Goal: Connect with others: Establish contact or relationships with other users

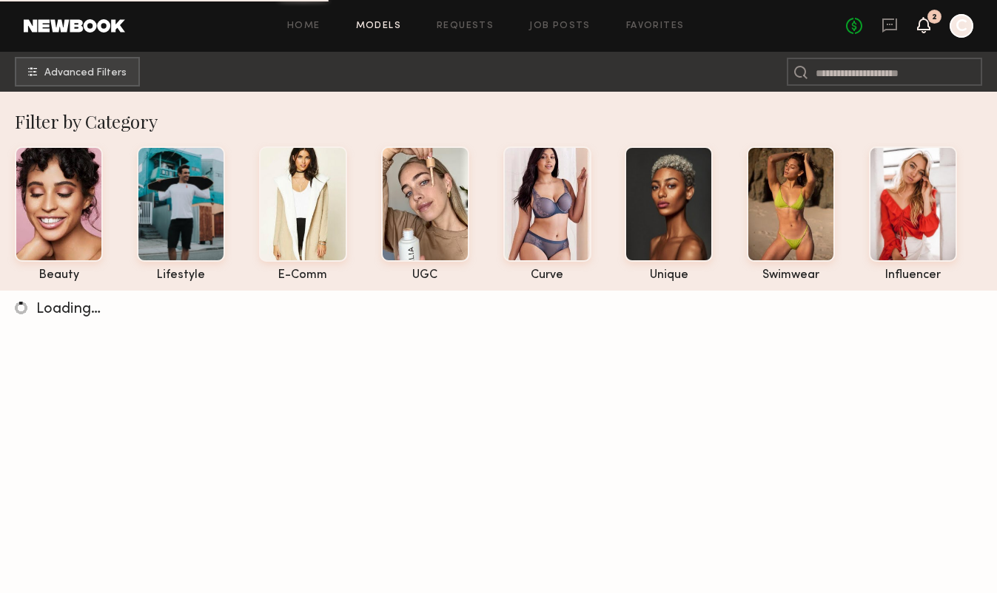
click at [924, 25] on icon at bounding box center [924, 24] width 12 height 10
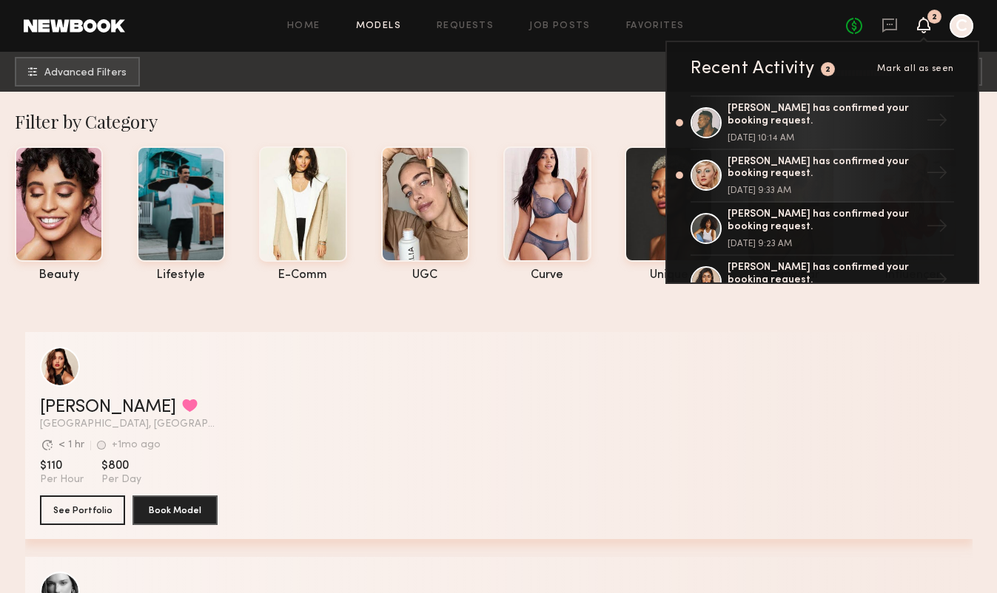
click at [726, 16] on div "Home Models Requests Job Posts Favorites Sign Out No fees up to $5,000 2 Recent…" at bounding box center [549, 26] width 848 height 24
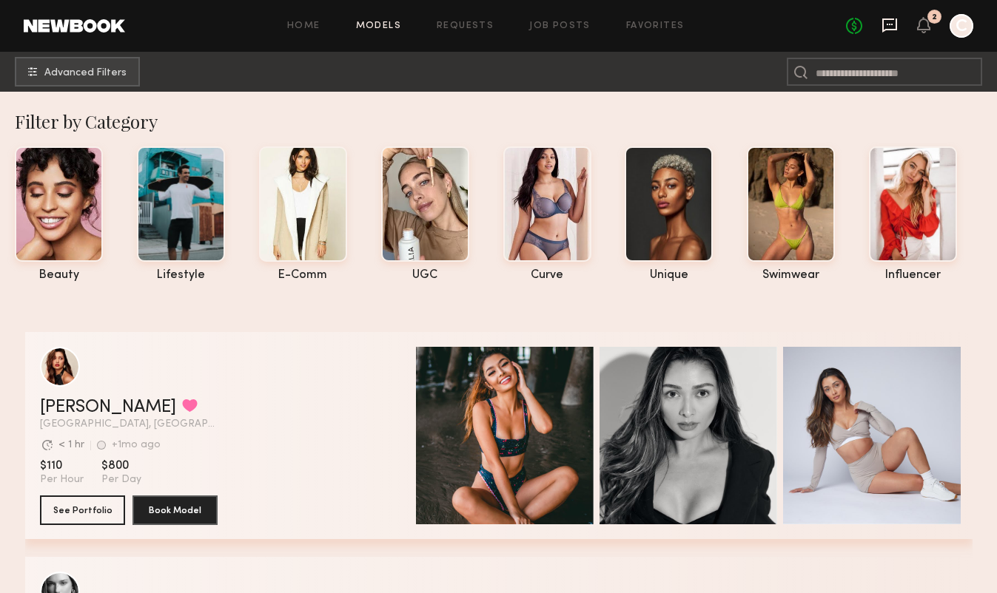
click at [893, 29] on icon at bounding box center [889, 25] width 15 height 14
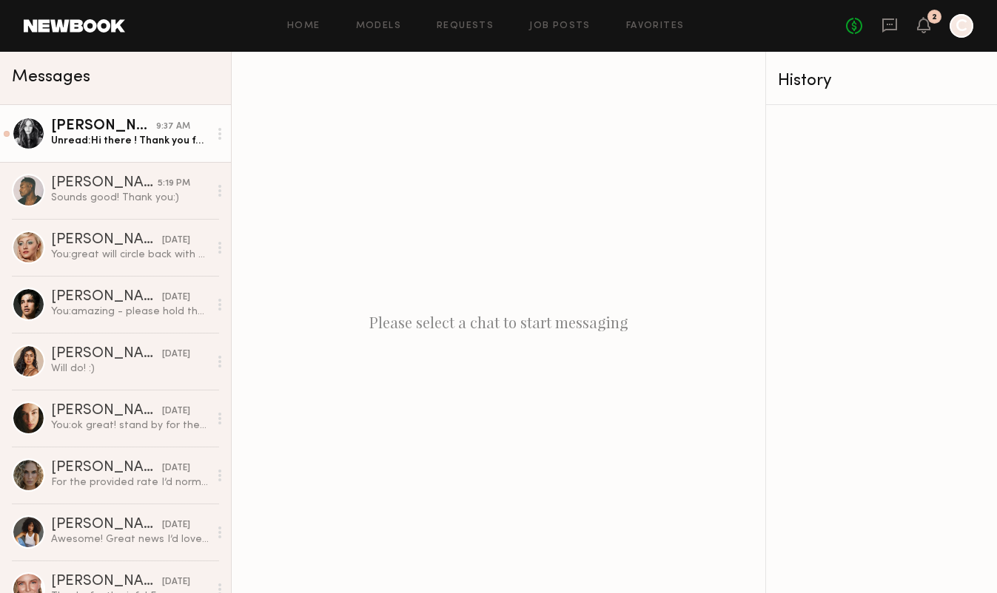
click at [126, 144] on div "Unread: Hi there ! Thank you for the sending over the request. My only concern …" at bounding box center [130, 141] width 158 height 14
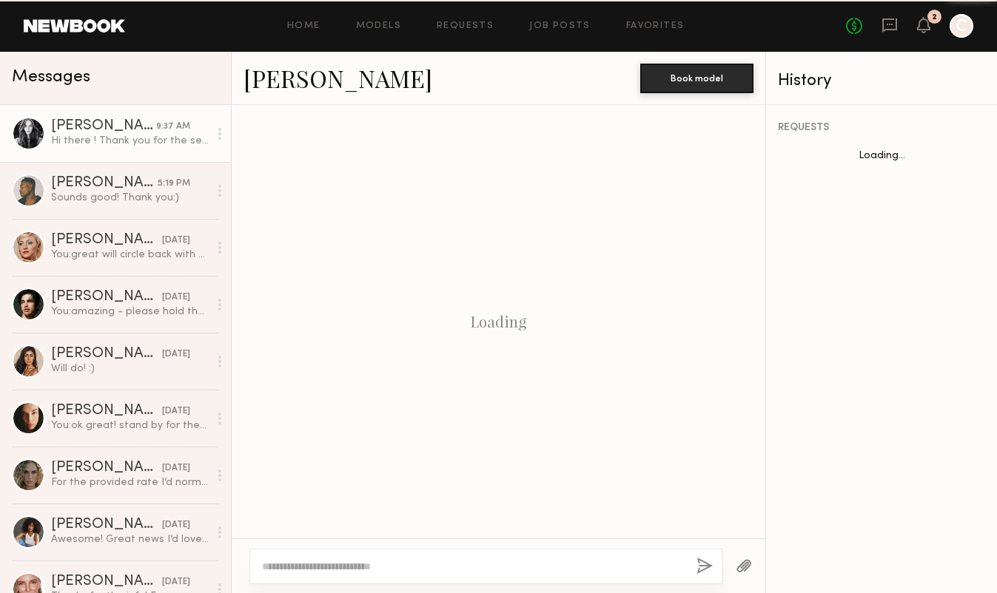
scroll to position [1546, 0]
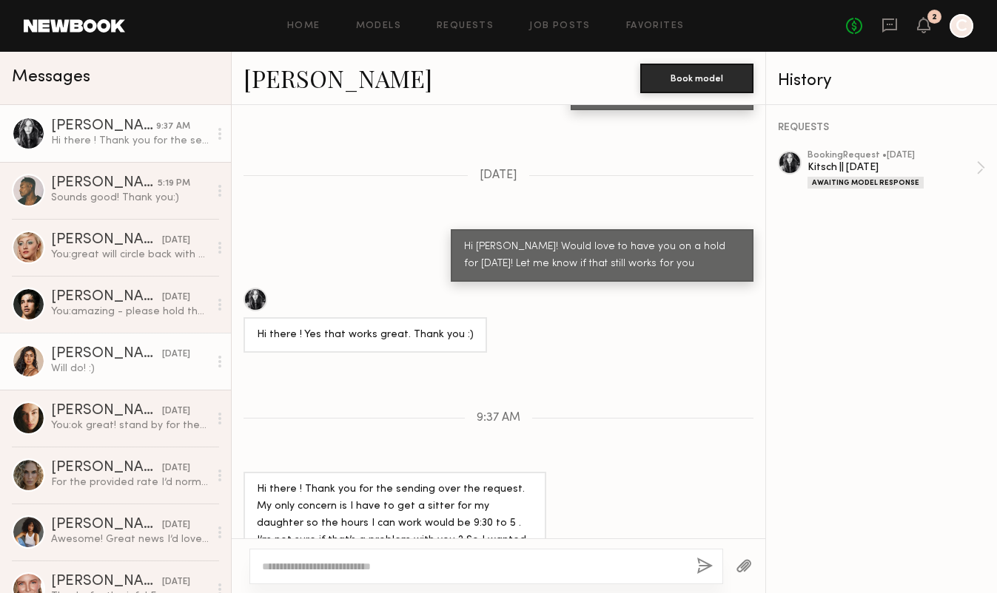
click at [98, 373] on div "Will do! :)" at bounding box center [130, 369] width 158 height 14
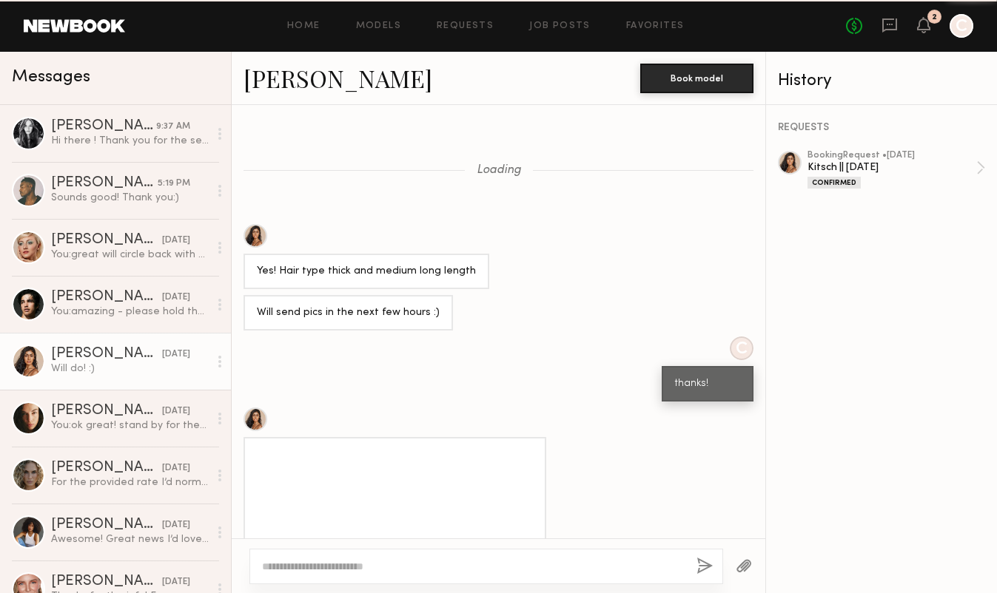
scroll to position [1130, 0]
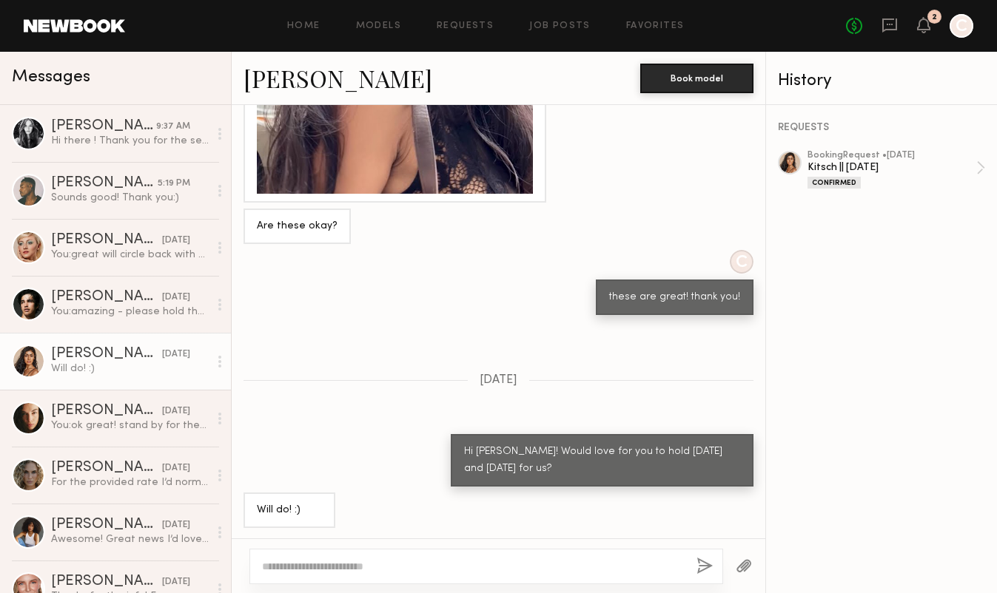
click at [312, 80] on link "Natasha W." at bounding box center [337, 78] width 189 height 32
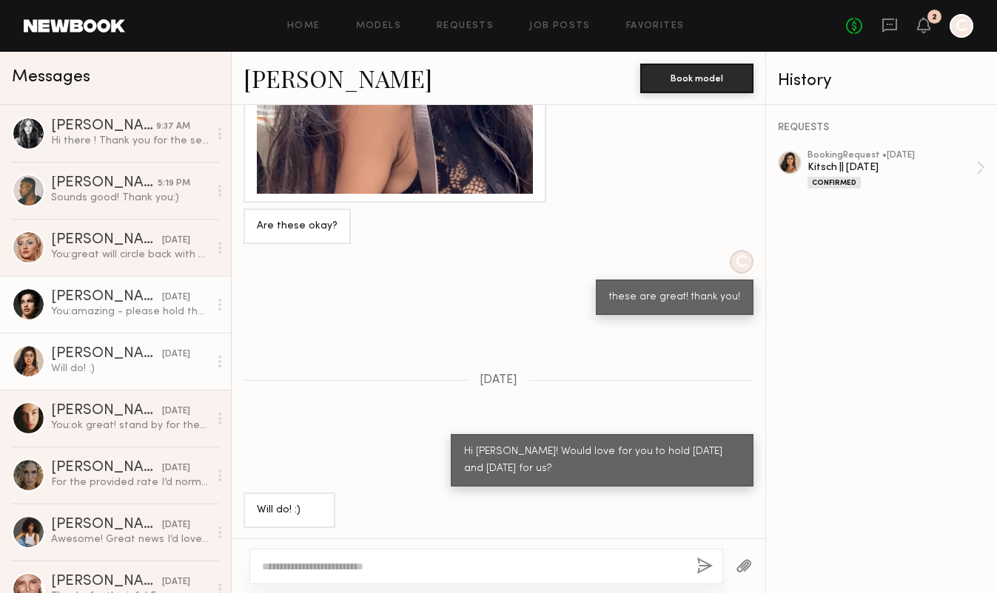
click at [104, 285] on link "Jessey S. yesterday You: amazing - please hold the day for us - we'll reach out…" at bounding box center [115, 304] width 231 height 57
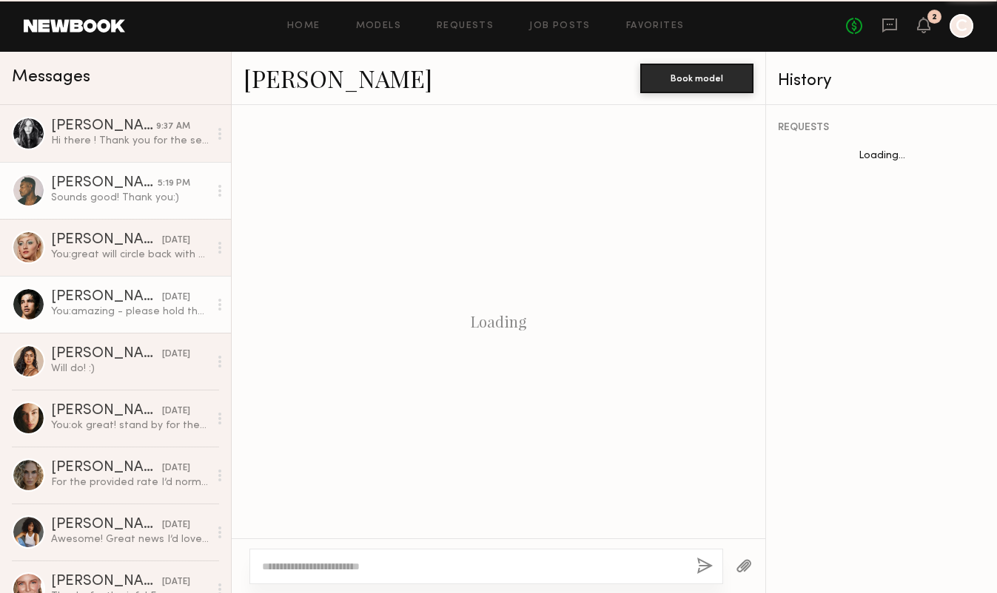
scroll to position [1309, 0]
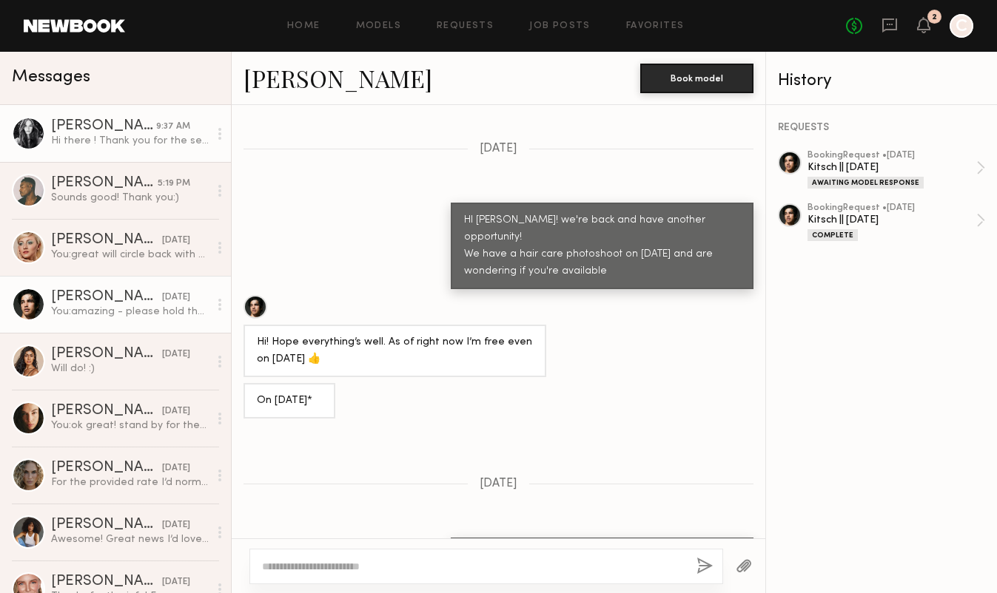
click at [164, 132] on div "9:37 AM" at bounding box center [173, 127] width 34 height 14
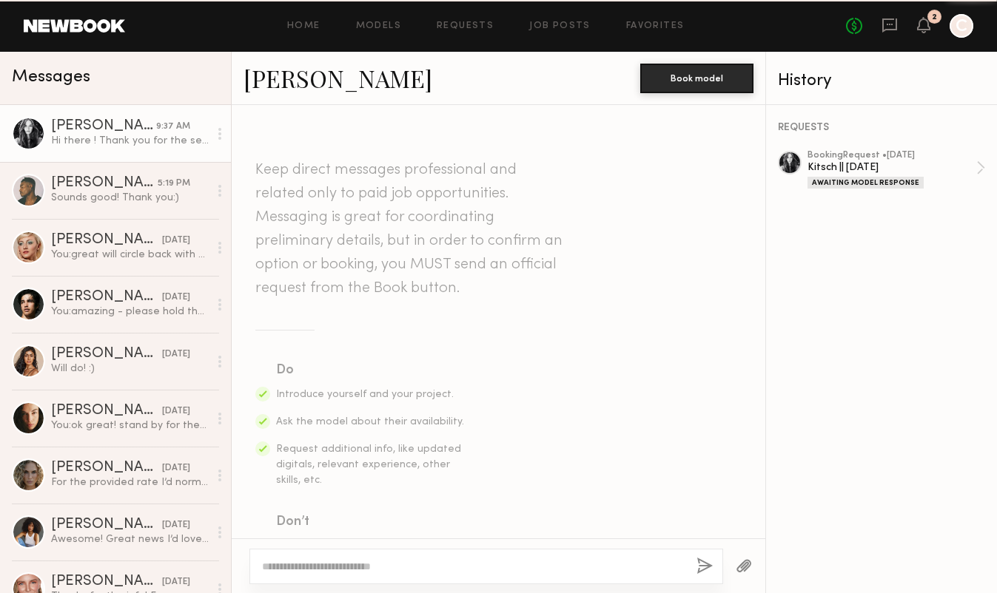
scroll to position [1546, 0]
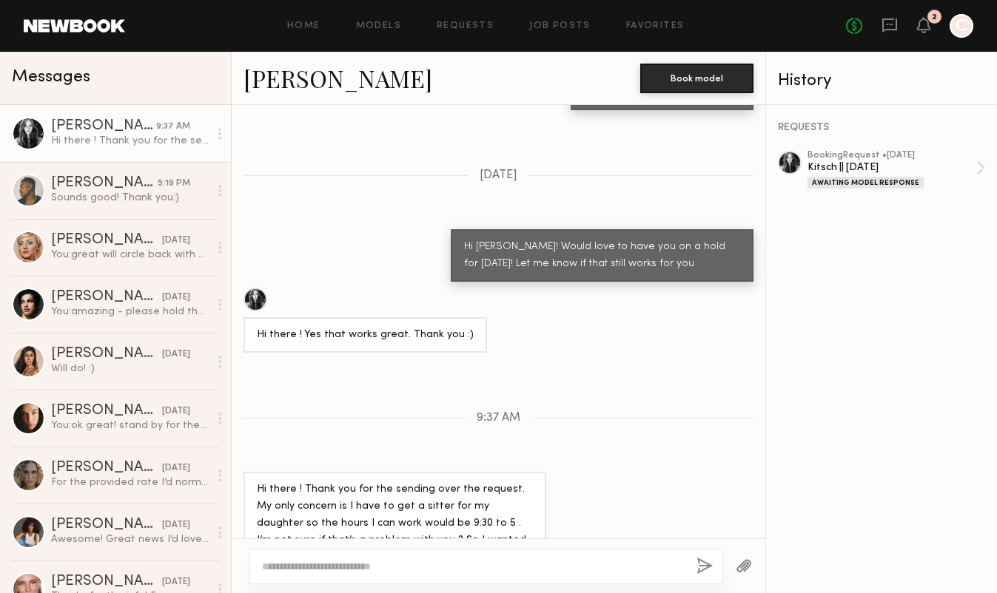
click at [337, 75] on link "Dominique S." at bounding box center [337, 78] width 189 height 32
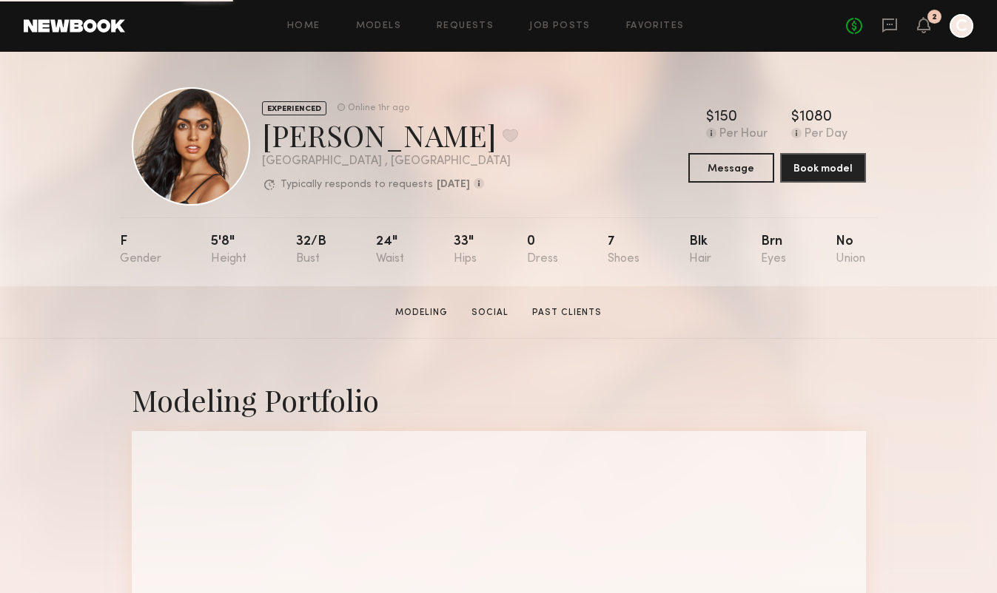
click at [212, 233] on div "F 5'8" 32/b 24" 33" 0 7 Blk Brn No" at bounding box center [493, 252] width 746 height 69
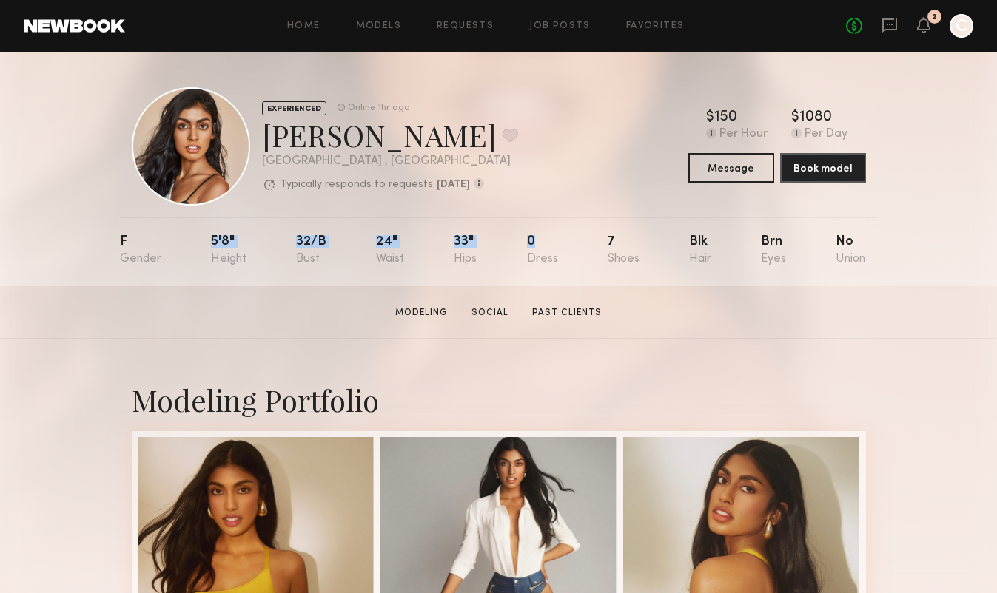
drag, startPoint x: 208, startPoint y: 240, endPoint x: 556, endPoint y: 249, distance: 347.9
click at [556, 249] on nb-model-profile-props "F 5'8" 32/b 24" 33" 0 7 Blk Brn No" at bounding box center [499, 252] width 758 height 69
copy div "5'8" 32/b 24" 33" 0"
click at [888, 32] on icon at bounding box center [889, 25] width 16 height 16
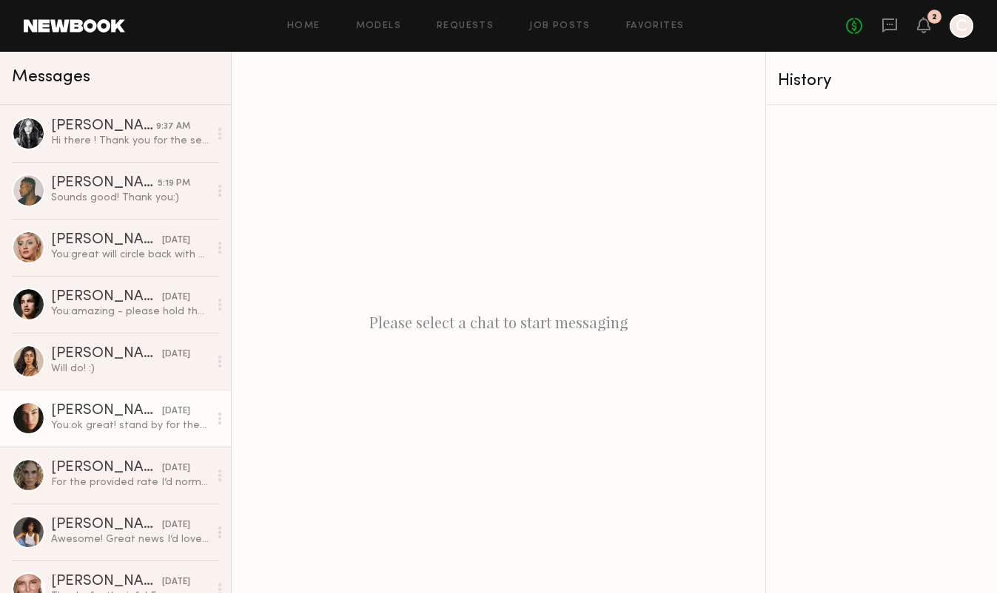
click at [129, 405] on div "Uliana V." at bounding box center [106, 411] width 111 height 15
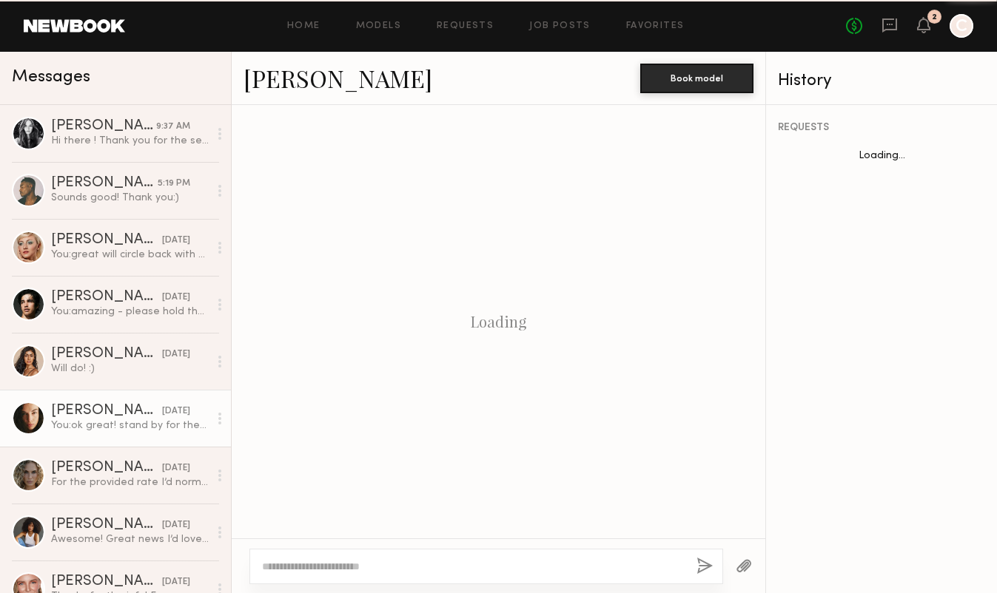
scroll to position [955, 0]
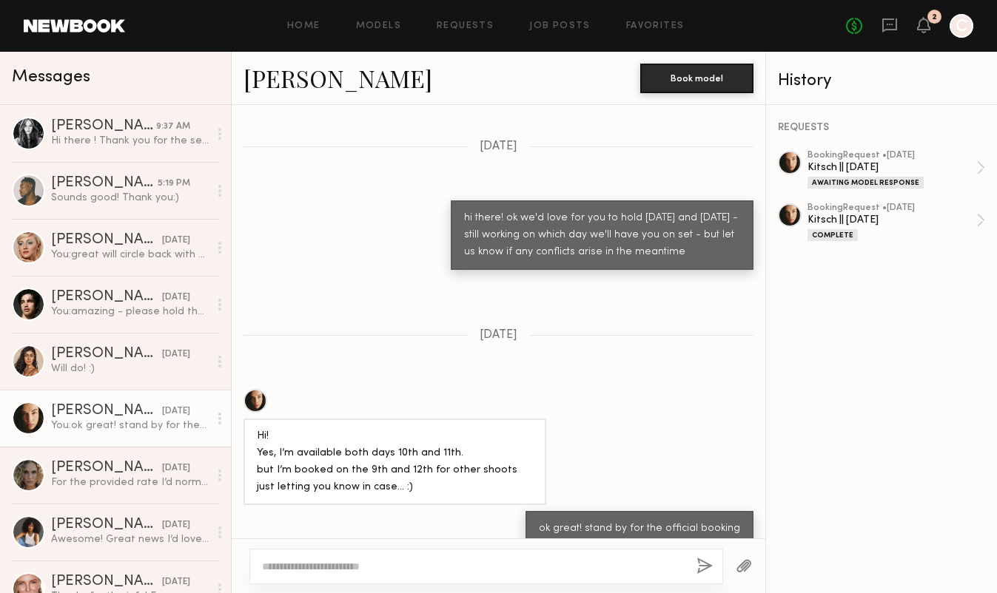
click at [297, 71] on link "Uliana V." at bounding box center [337, 78] width 189 height 32
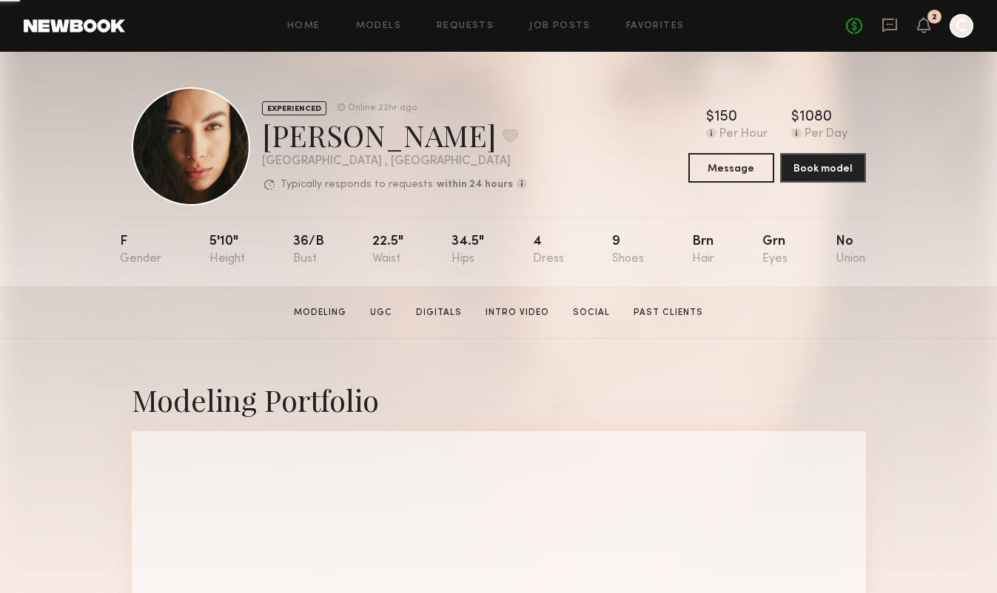
click at [264, 246] on div "F 5'10" 36/b 22.5" 34.5" 4 9 Brn Grn No" at bounding box center [493, 252] width 746 height 69
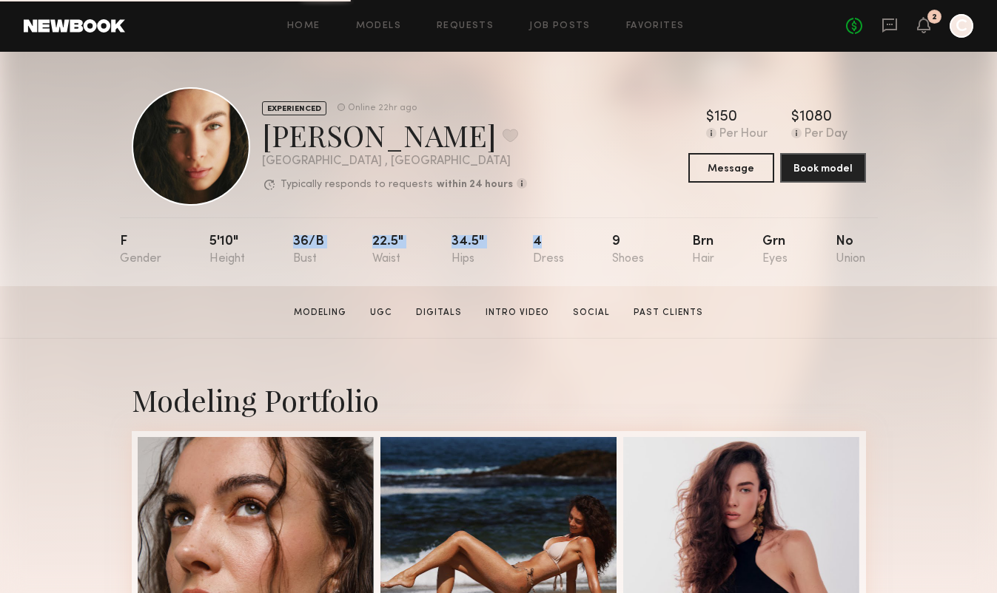
drag, startPoint x: 293, startPoint y: 236, endPoint x: 572, endPoint y: 247, distance: 279.2
click at [572, 247] on nb-model-profile-props "F 5'10" 36/b 22.5" 34.5" 4 9 Brn Grn No" at bounding box center [499, 252] width 758 height 69
copy div "36/b 22.5" 34.5" 4"
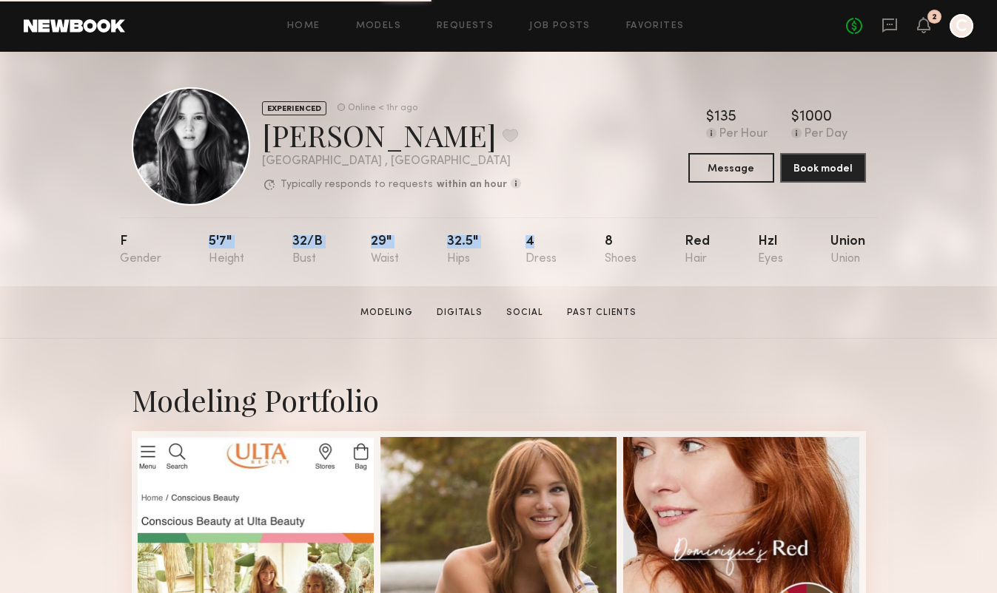
drag, startPoint x: 236, startPoint y: 238, endPoint x: 565, endPoint y: 246, distance: 329.4
click at [565, 246] on nb-model-profile-props "F 5'7" 32/b 29" 32.5" 4 8 Red Hzl Union" at bounding box center [499, 252] width 758 height 69
copy div "5'7" 32/b 29" 32.5" 4"
click at [889, 30] on icon at bounding box center [889, 25] width 15 height 14
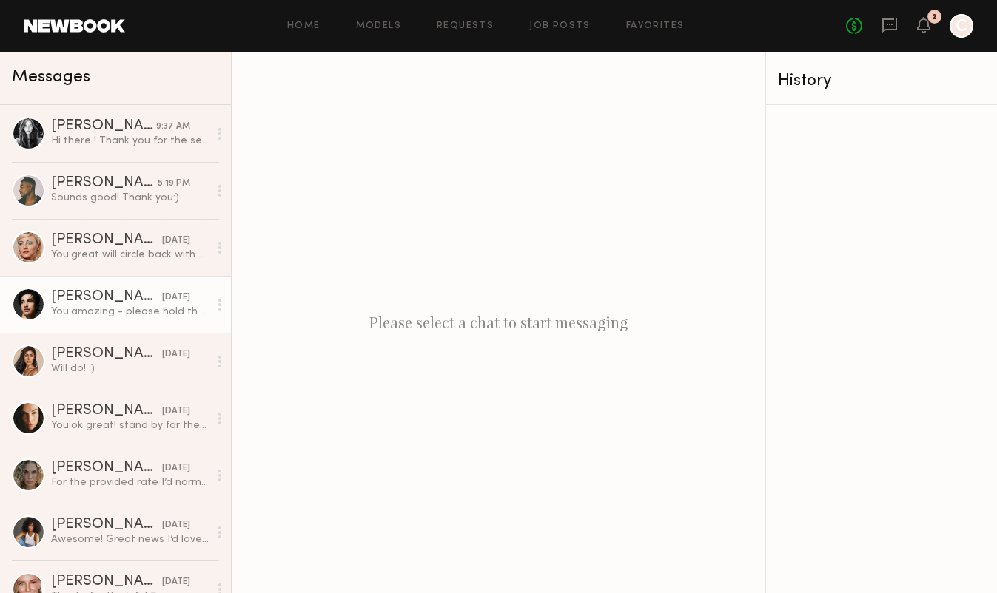
click at [110, 292] on div "Jessey S." at bounding box center [106, 297] width 111 height 15
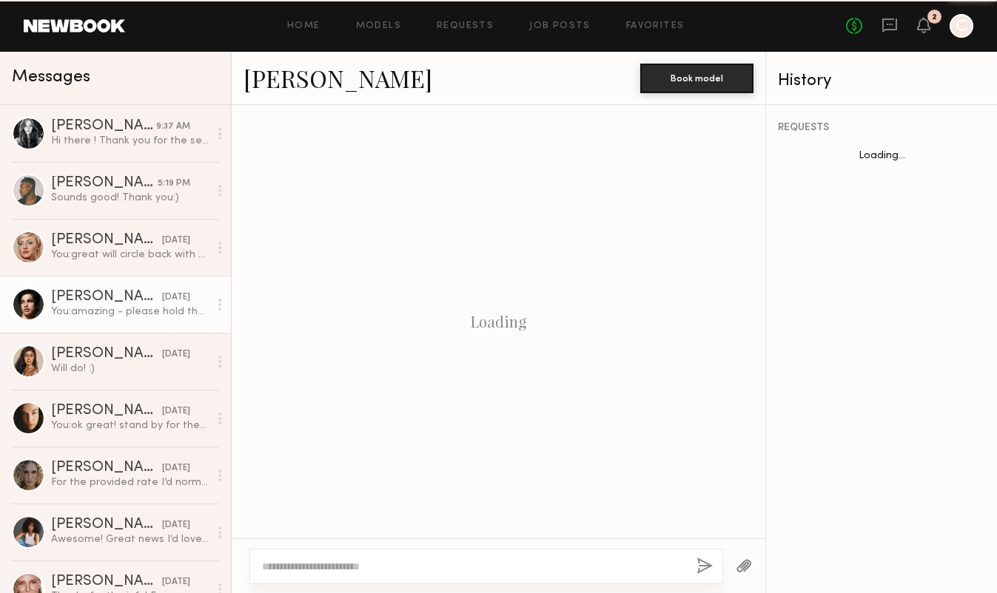
scroll to position [1309, 0]
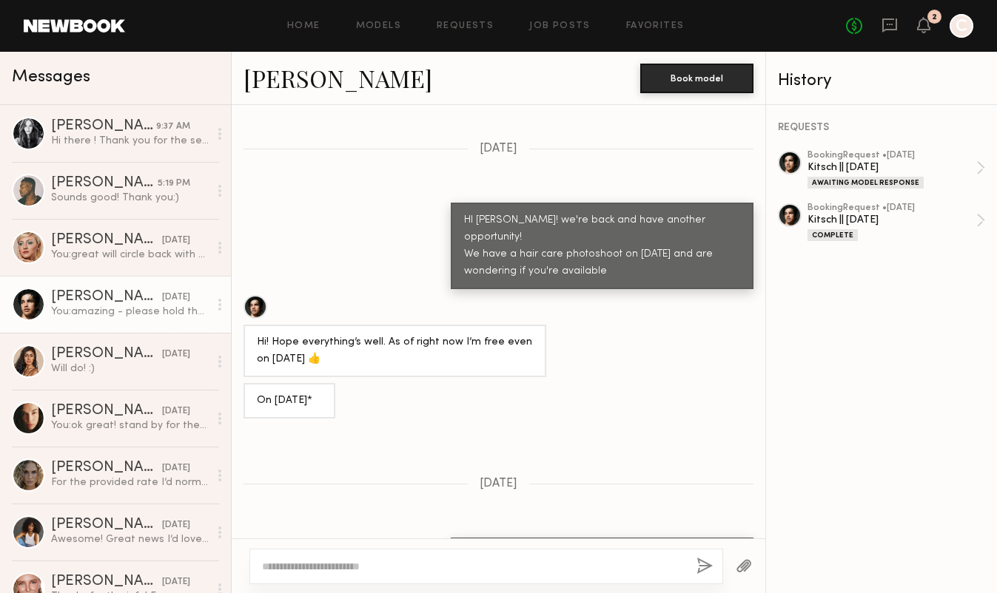
click at [318, 78] on link "Jessey S." at bounding box center [337, 78] width 189 height 32
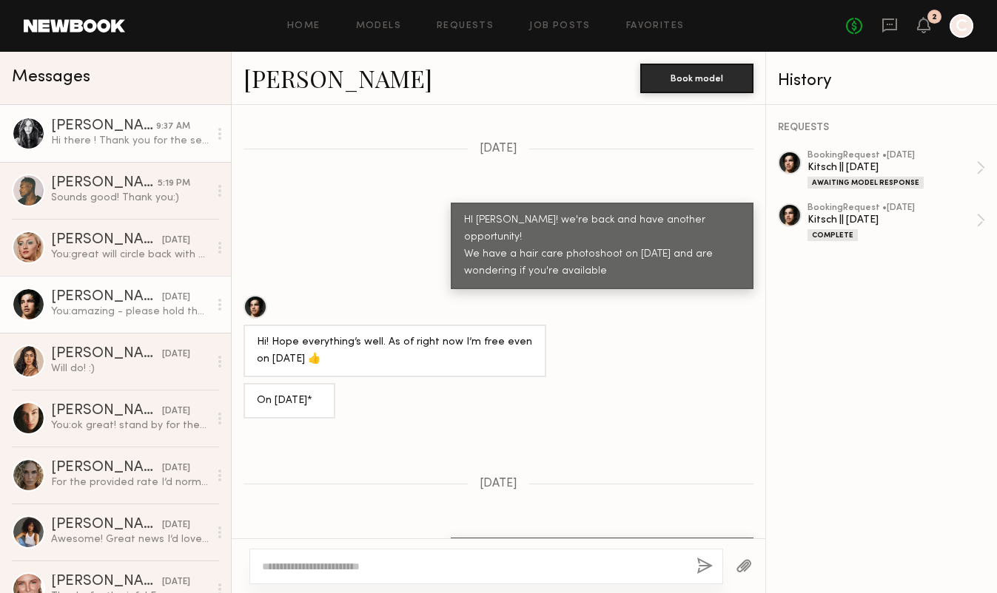
click at [110, 146] on div "Hi there ! Thank you for the sending over the request. My only concern is I hav…" at bounding box center [130, 141] width 158 height 14
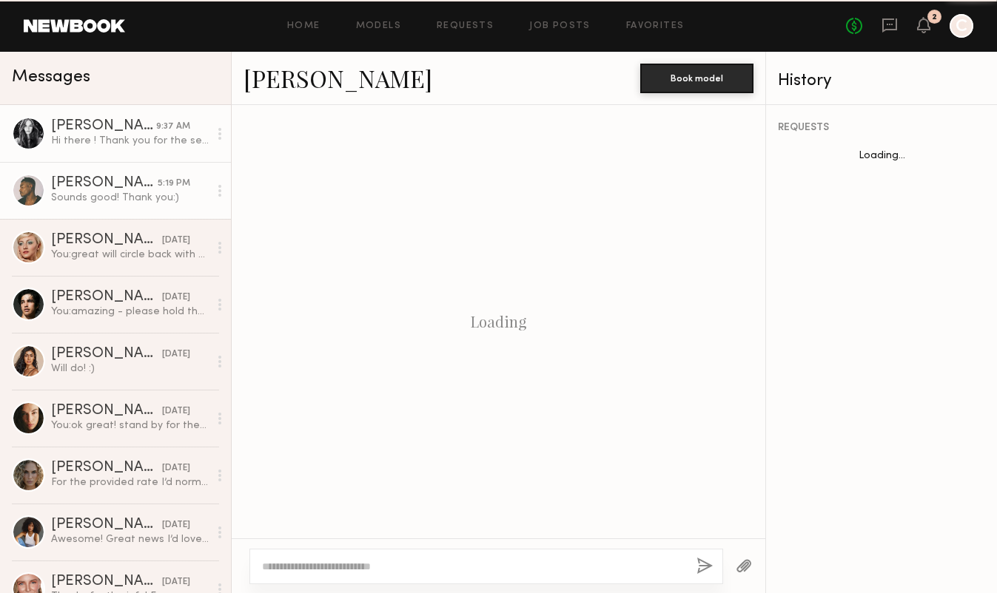
scroll to position [1546, 0]
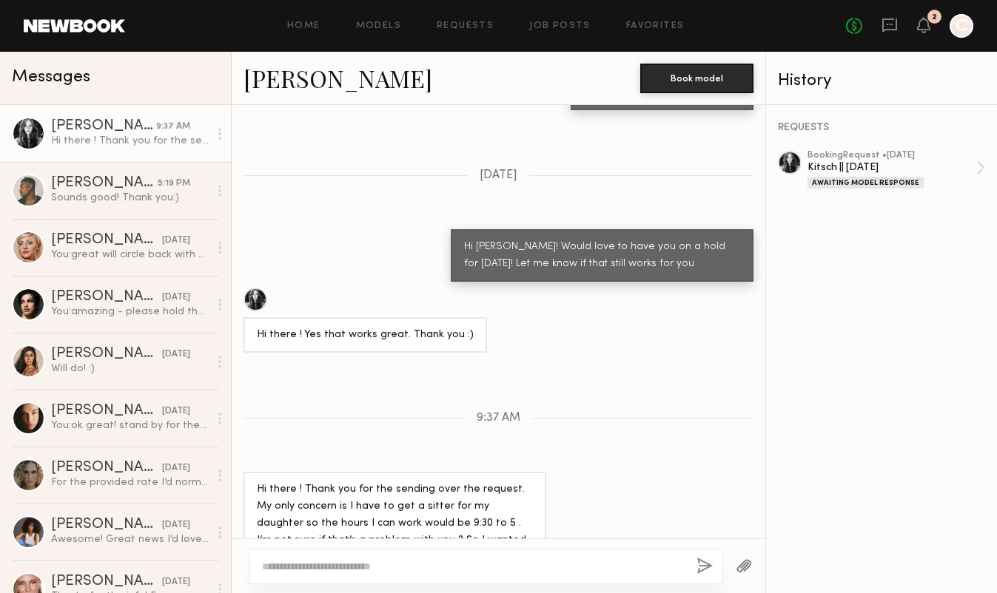
click at [540, 564] on textarea at bounding box center [473, 566] width 423 height 15
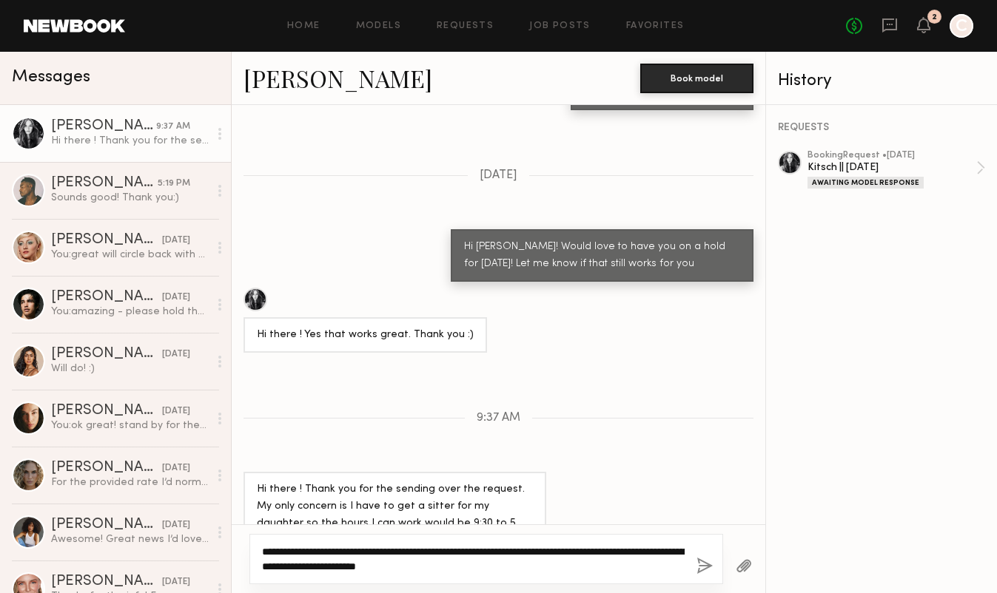
click at [540, 563] on textarea "**********" at bounding box center [473, 560] width 423 height 30
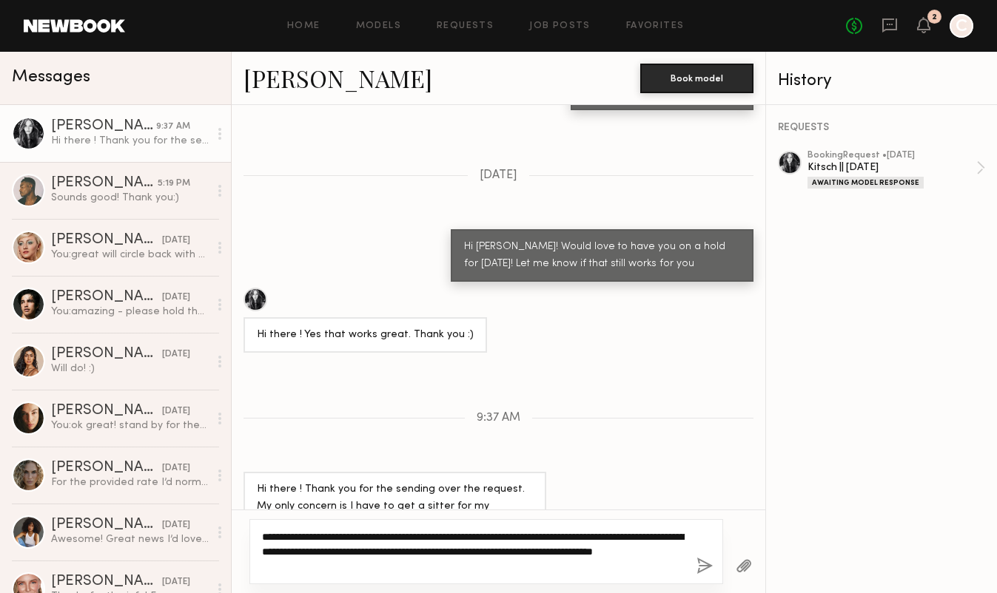
click at [274, 551] on textarea "**********" at bounding box center [473, 552] width 423 height 44
type textarea "**********"
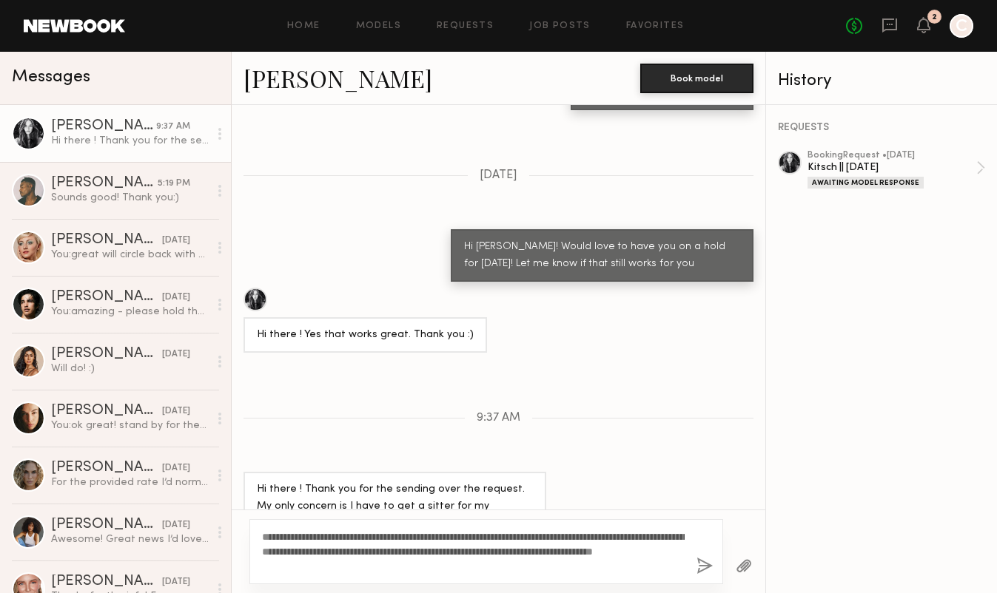
click at [703, 565] on button "button" at bounding box center [704, 567] width 16 height 18
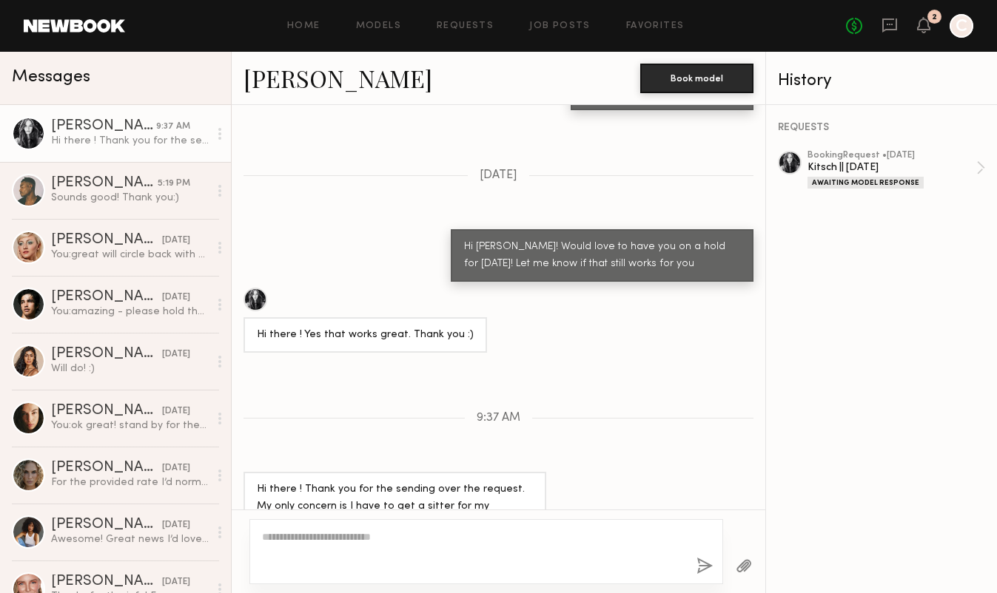
scroll to position [1751, 0]
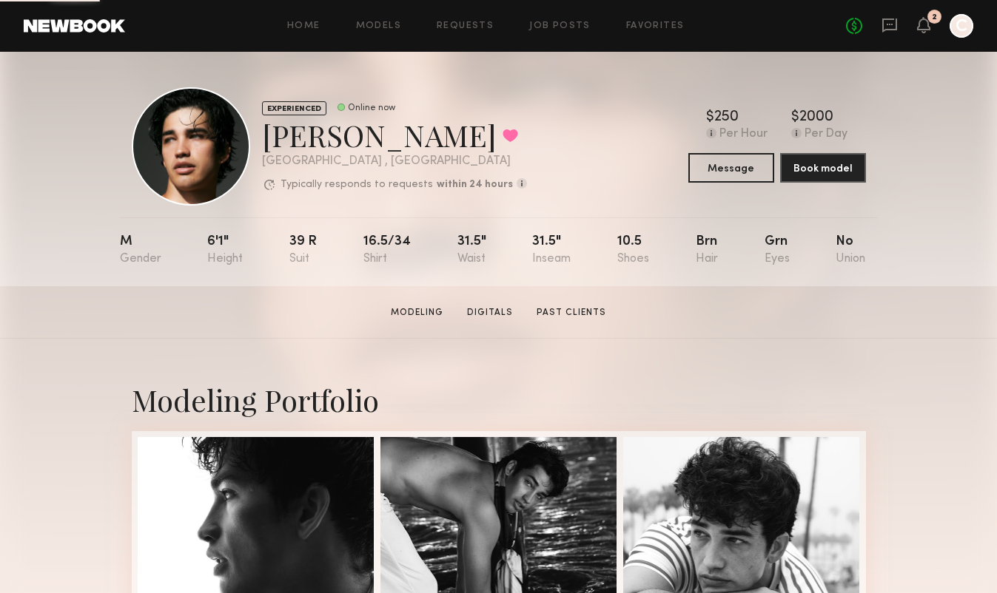
click at [212, 240] on div "6'1"" at bounding box center [225, 250] width 36 height 30
drag, startPoint x: 207, startPoint y: 240, endPoint x: 596, endPoint y: 259, distance: 389.7
click at [596, 259] on nb-model-profile-props "M 6'1" 39 r 16.5/34 31.5" 31.5" 10.5 Brn Grn No" at bounding box center [499, 252] width 758 height 69
copy div "6'1" 39 r 16.5/34 31.5" 31.5" 10.5"
